Goal: Transaction & Acquisition: Purchase product/service

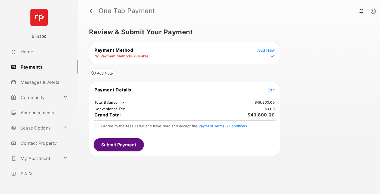
click at [271, 90] on span "Edit" at bounding box center [271, 89] width 7 height 5
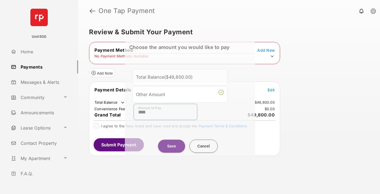
type input "****"
click at [172, 143] on button "Save" at bounding box center [171, 145] width 27 height 13
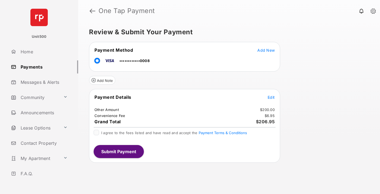
click at [118, 151] on button "Submit Payment" at bounding box center [119, 151] width 50 height 13
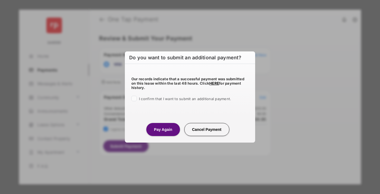
click at [163, 129] on button "Pay Again" at bounding box center [162, 129] width 33 height 13
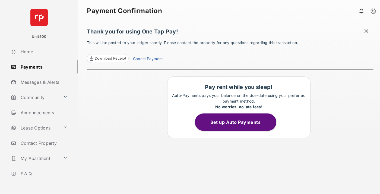
click at [366, 31] on span at bounding box center [366, 31] width 5 height 7
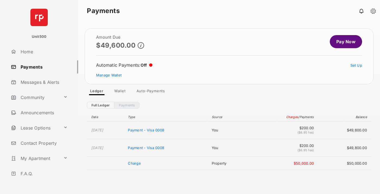
click at [109, 75] on link "Manage Wallet" at bounding box center [109, 75] width 26 height 4
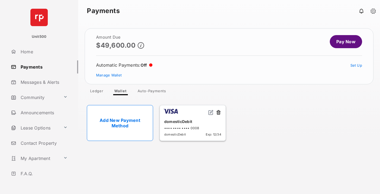
click at [219, 112] on button at bounding box center [218, 112] width 5 height 6
